Goal: Task Accomplishment & Management: Manage account settings

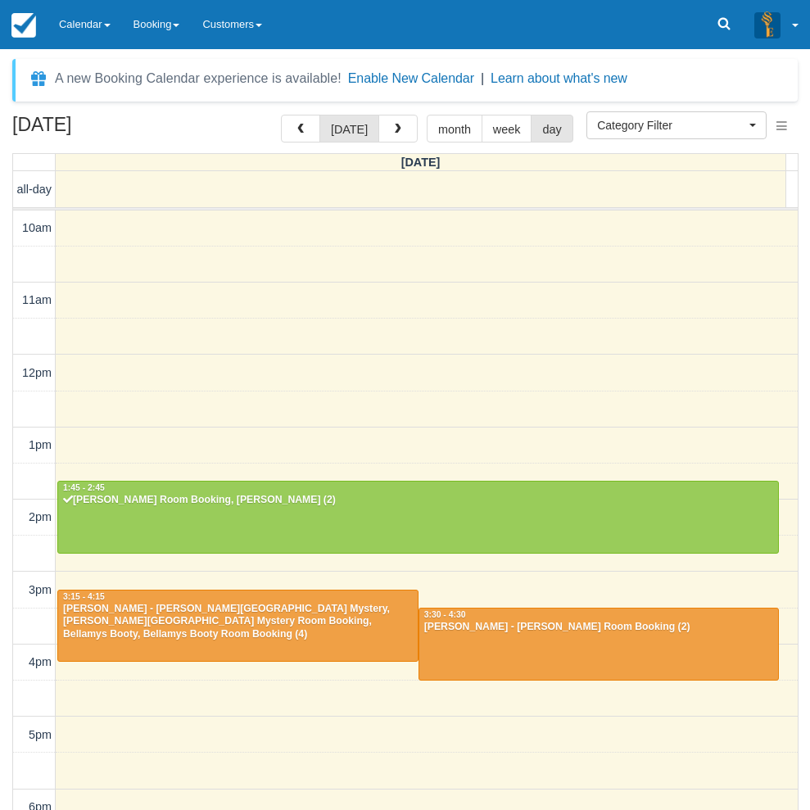
select select
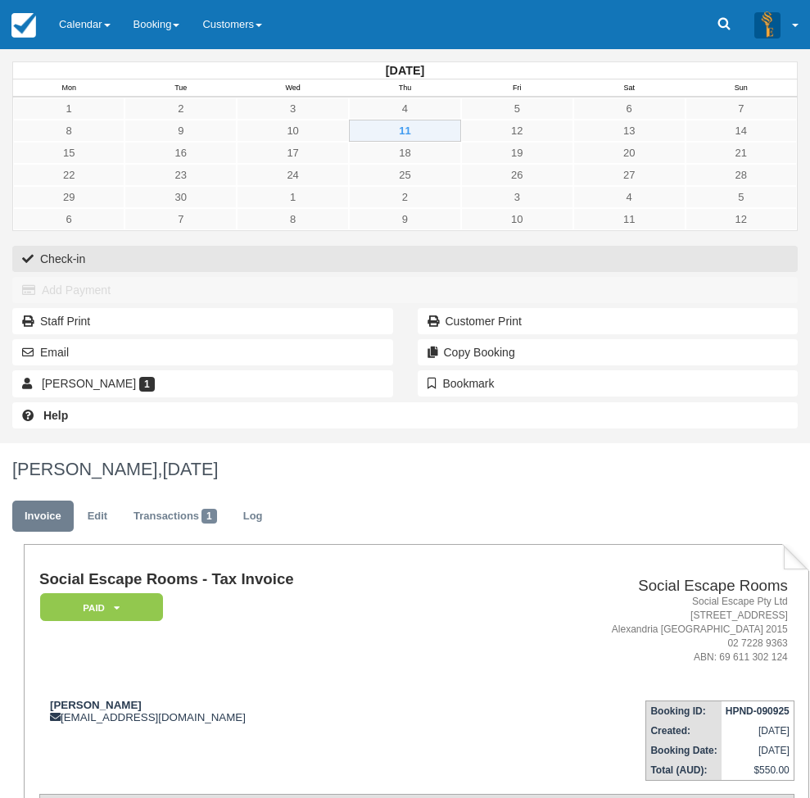
click at [80, 253] on button "Check-in" at bounding box center [405, 259] width 786 height 26
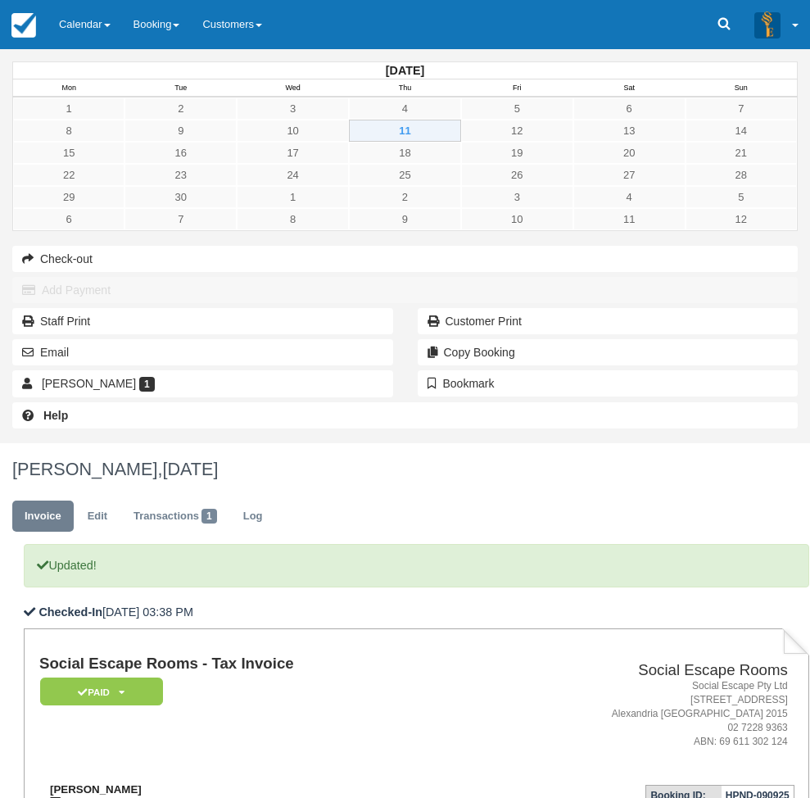
click at [142, 783] on strong "Andrew Mitchell" at bounding box center [96, 789] width 92 height 12
drag, startPoint x: 282, startPoint y: 400, endPoint x: 315, endPoint y: 405, distance: 33.1
click at [315, 783] on div "Andrew Mitchell almitchell094@gmail.com" at bounding box center [255, 795] width 433 height 25
click at [142, 783] on strong "Andrew Mitchell" at bounding box center [96, 789] width 92 height 12
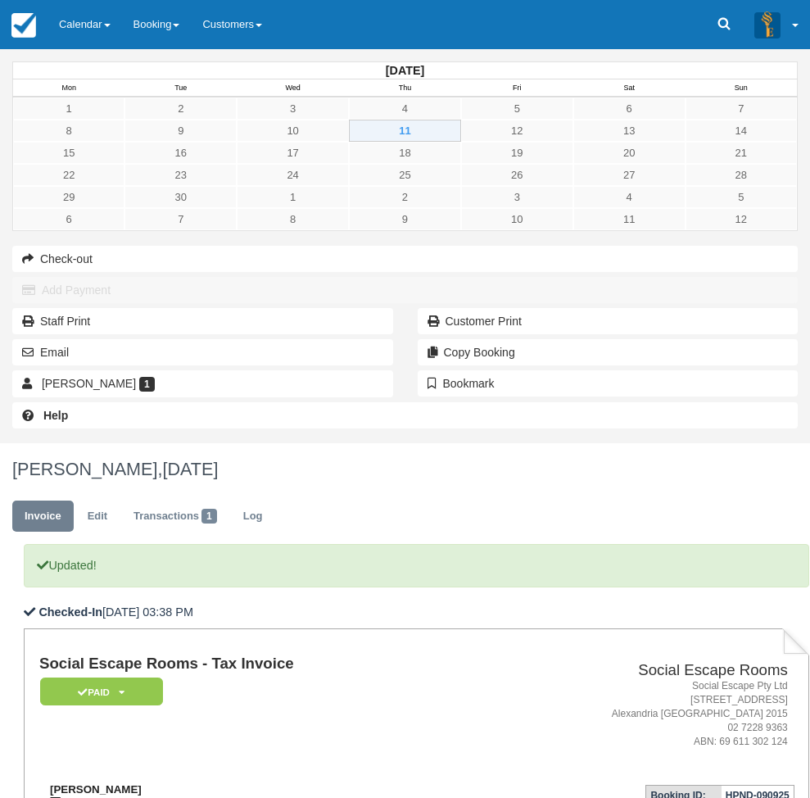
drag, startPoint x: 274, startPoint y: 392, endPoint x: 310, endPoint y: 392, distance: 36.0
click at [142, 783] on strong "Andrew Mitchell" at bounding box center [96, 789] width 92 height 12
copy strong "Andrew Mitchell"
click at [1, 443] on div "September 2025 Mon Tue Wed Thu Fri Sat Sun 1 2 3 4 5 6 7 8 9 10 11 12 13 14 15 …" at bounding box center [405, 246] width 810 height 394
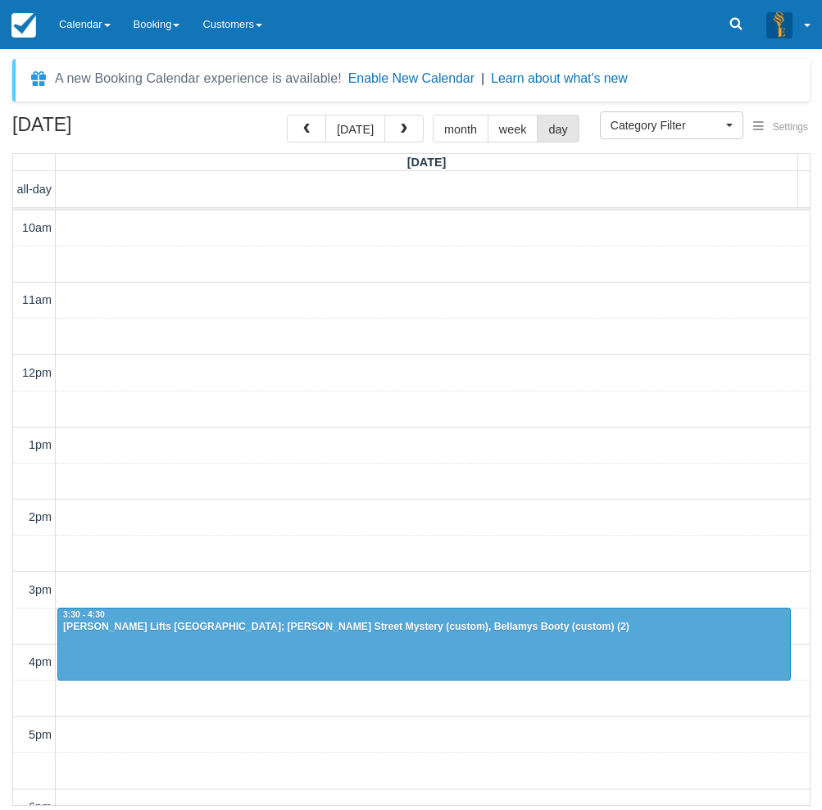
select select
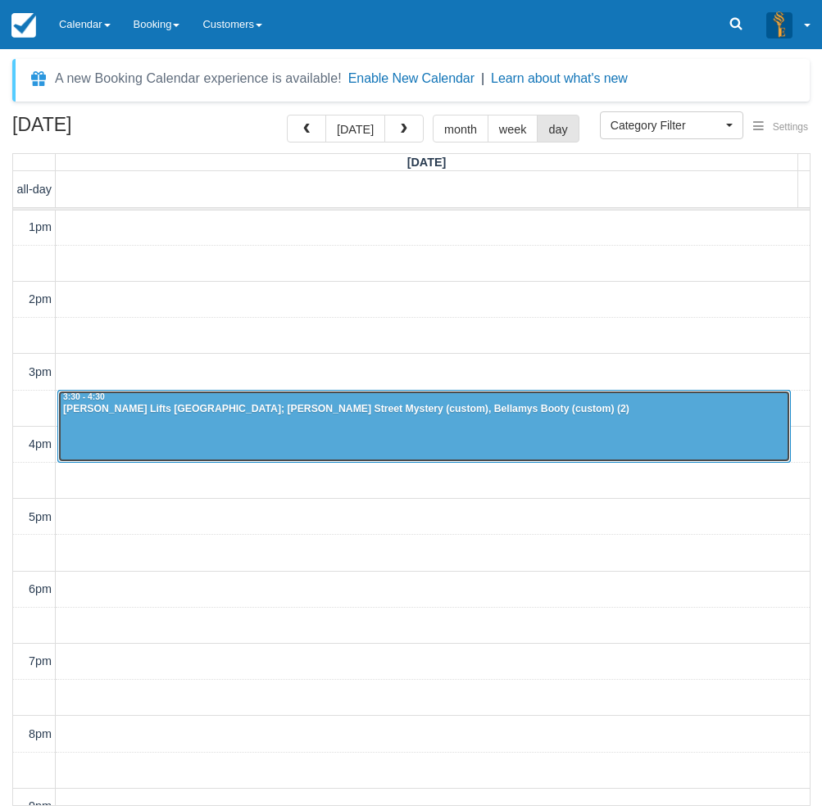
click at [266, 428] on div at bounding box center [424, 426] width 732 height 70
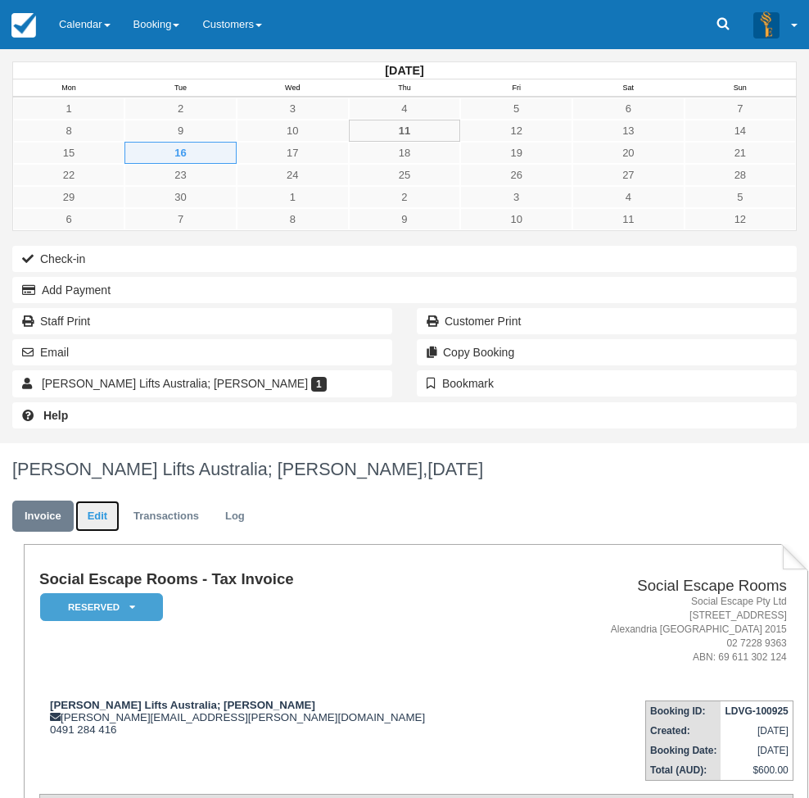
click at [120, 501] on link "Edit" at bounding box center [97, 517] width 44 height 32
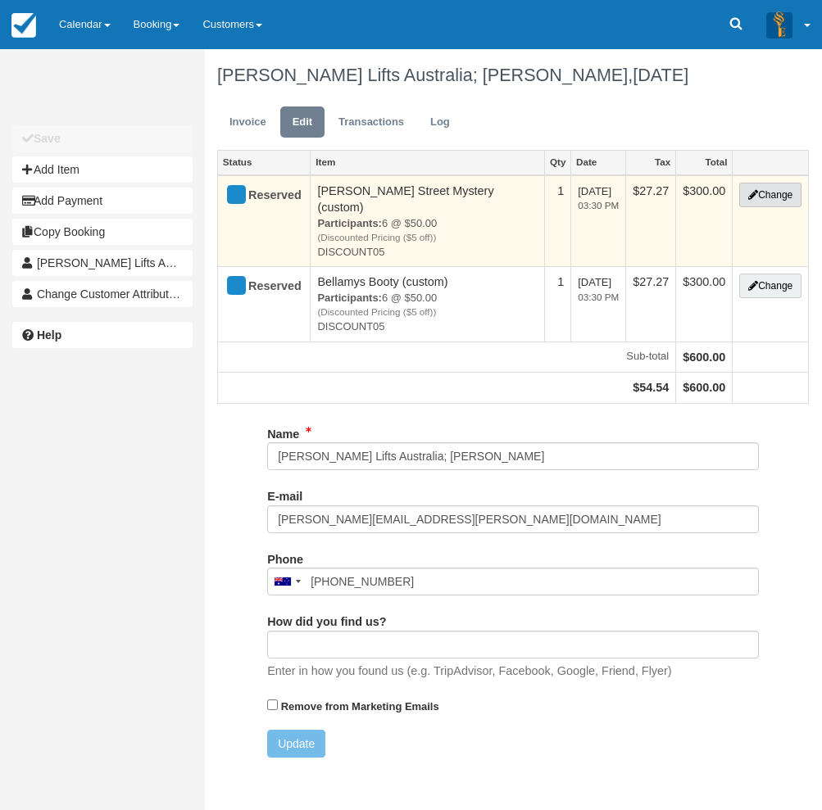
type input "0491 284 416"
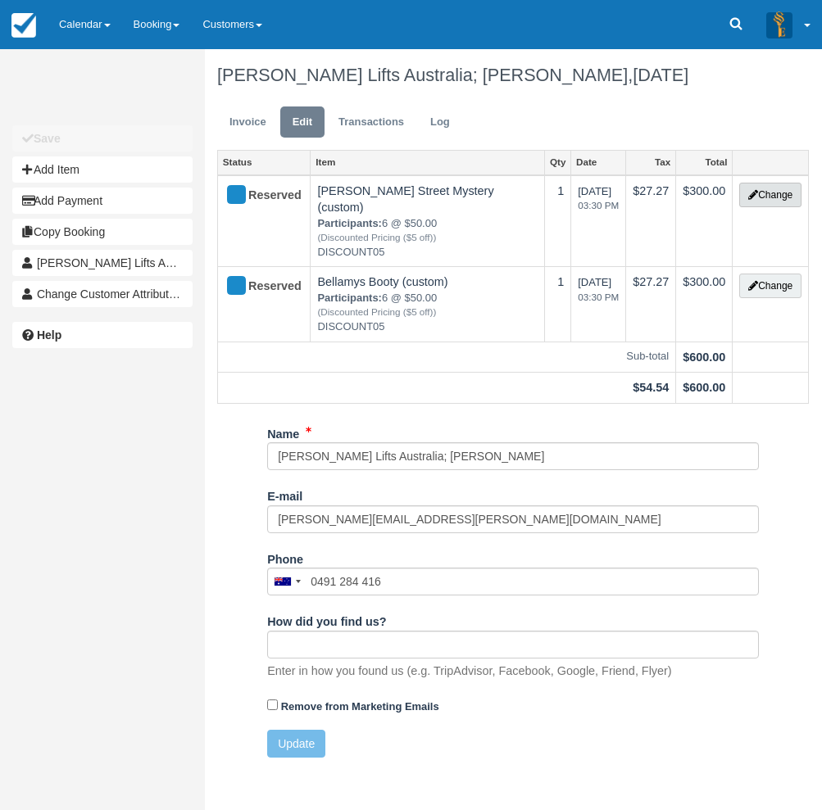
click at [764, 190] on button "Change" at bounding box center [770, 195] width 62 height 25
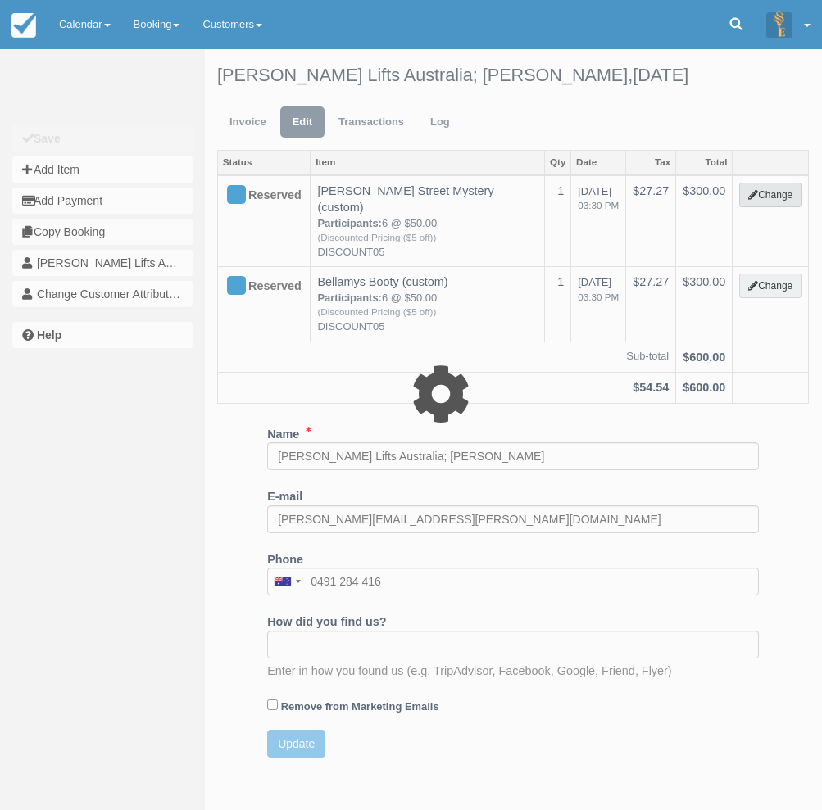
select select "2"
type input "300.00"
type input "DISCOUNT05"
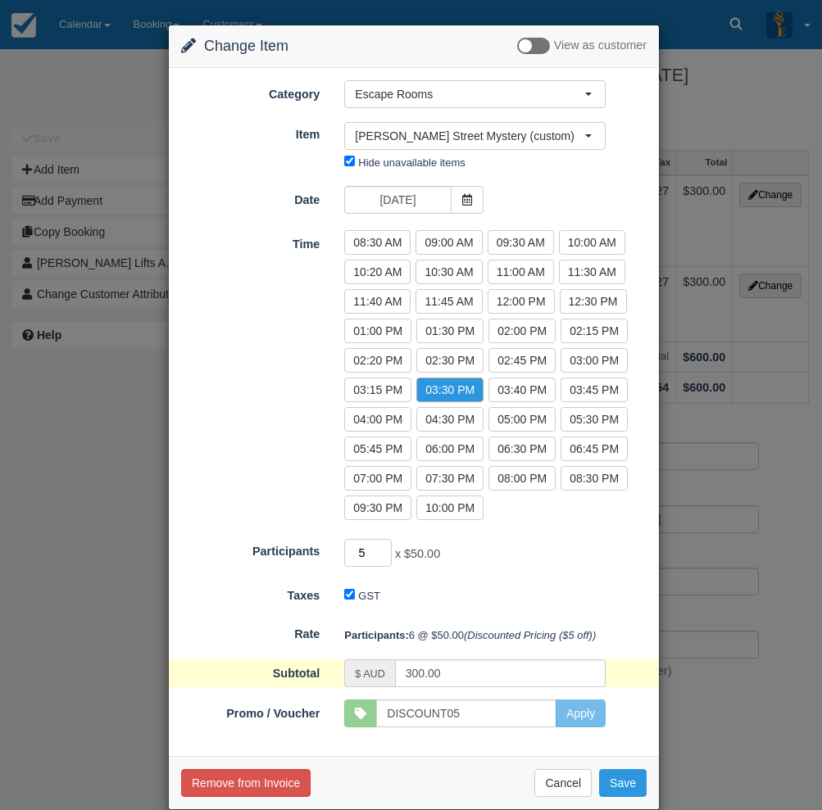
type input "5"
click at [380, 556] on input "5" at bounding box center [368, 553] width 48 height 28
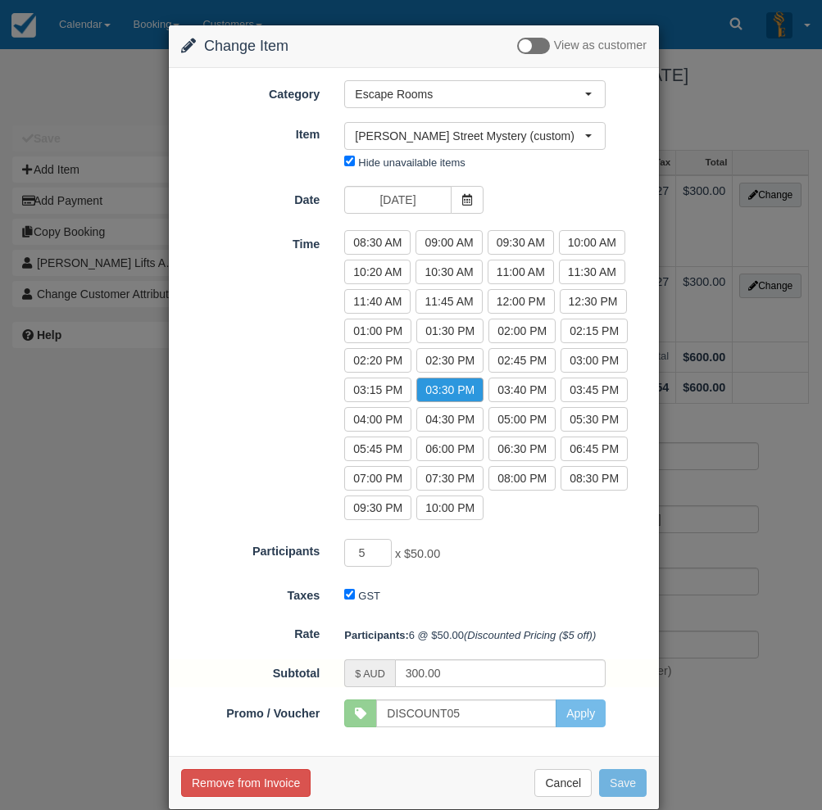
type input "250.00"
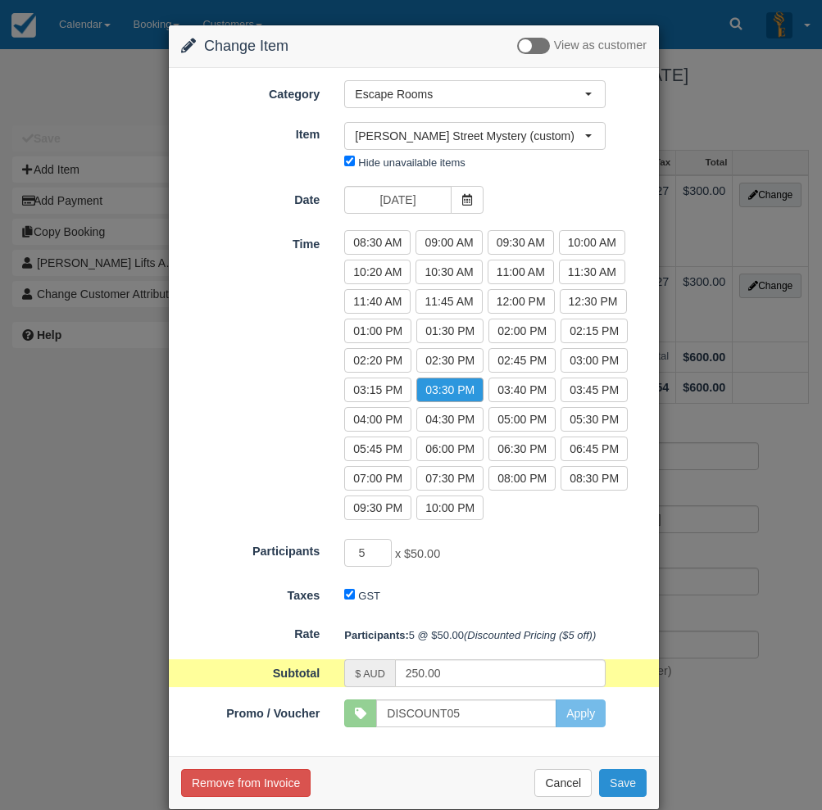
click at [617, 786] on button "Save" at bounding box center [623, 783] width 48 height 28
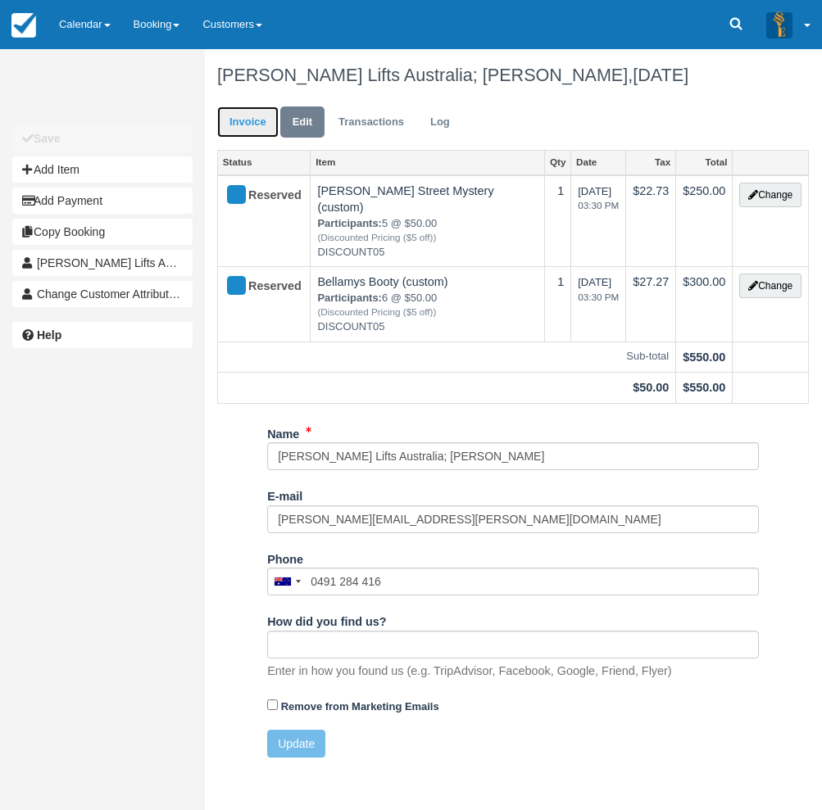
click at [251, 120] on link "Invoice" at bounding box center [247, 122] width 61 height 32
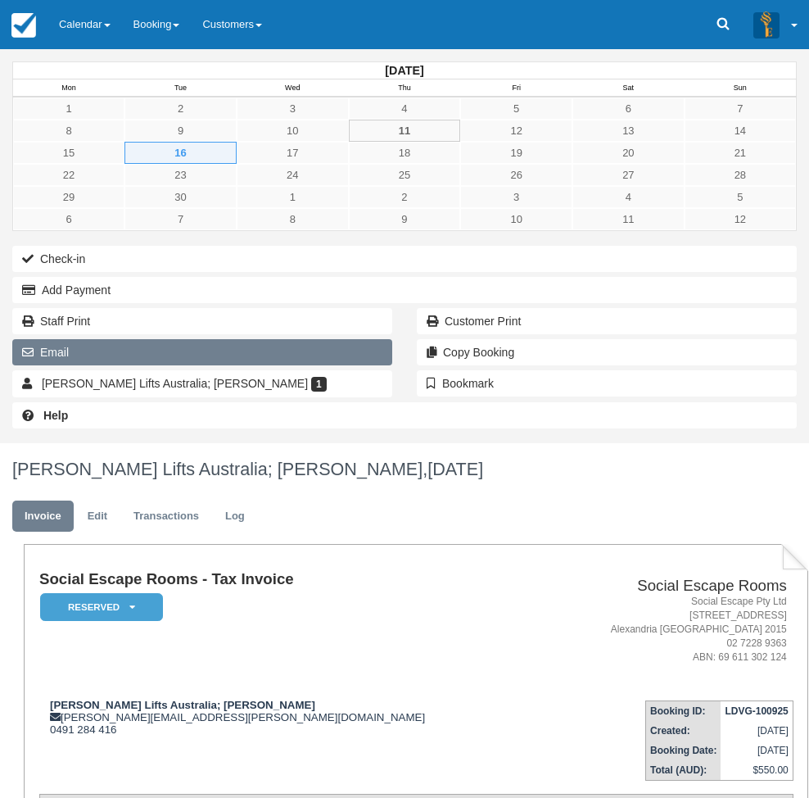
click at [84, 365] on button "Email" at bounding box center [202, 352] width 380 height 26
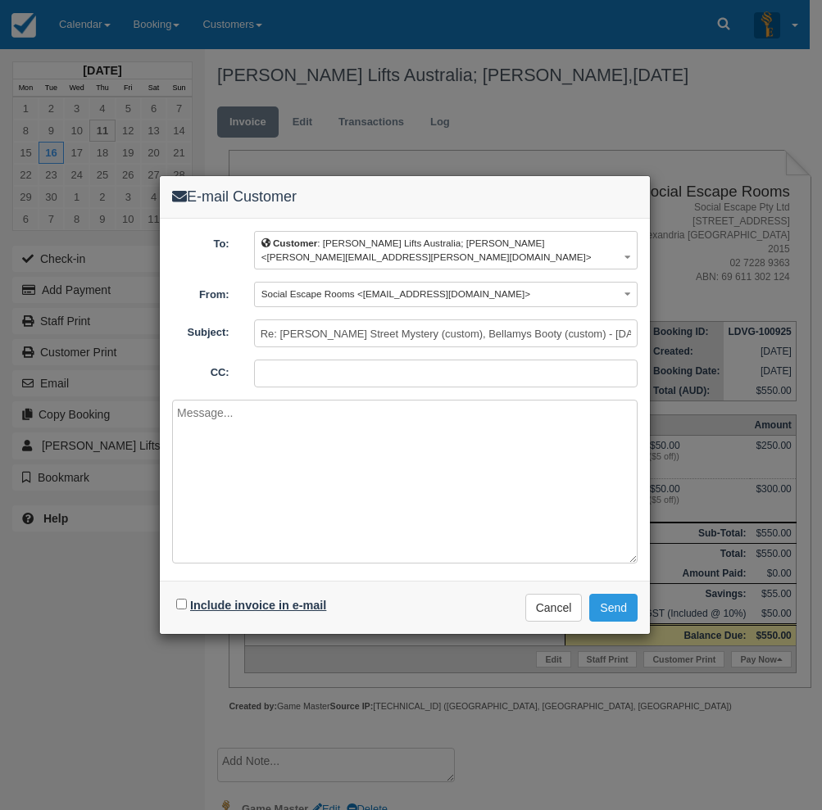
click at [273, 601] on label "Include invoice in e-mail" at bounding box center [258, 605] width 136 height 13
click at [187, 601] on input "Include invoice in e-mail" at bounding box center [181, 604] width 11 height 11
checkbox input "true"
click at [609, 610] on button "Send" at bounding box center [613, 608] width 48 height 28
